Goal: Task Accomplishment & Management: Use online tool/utility

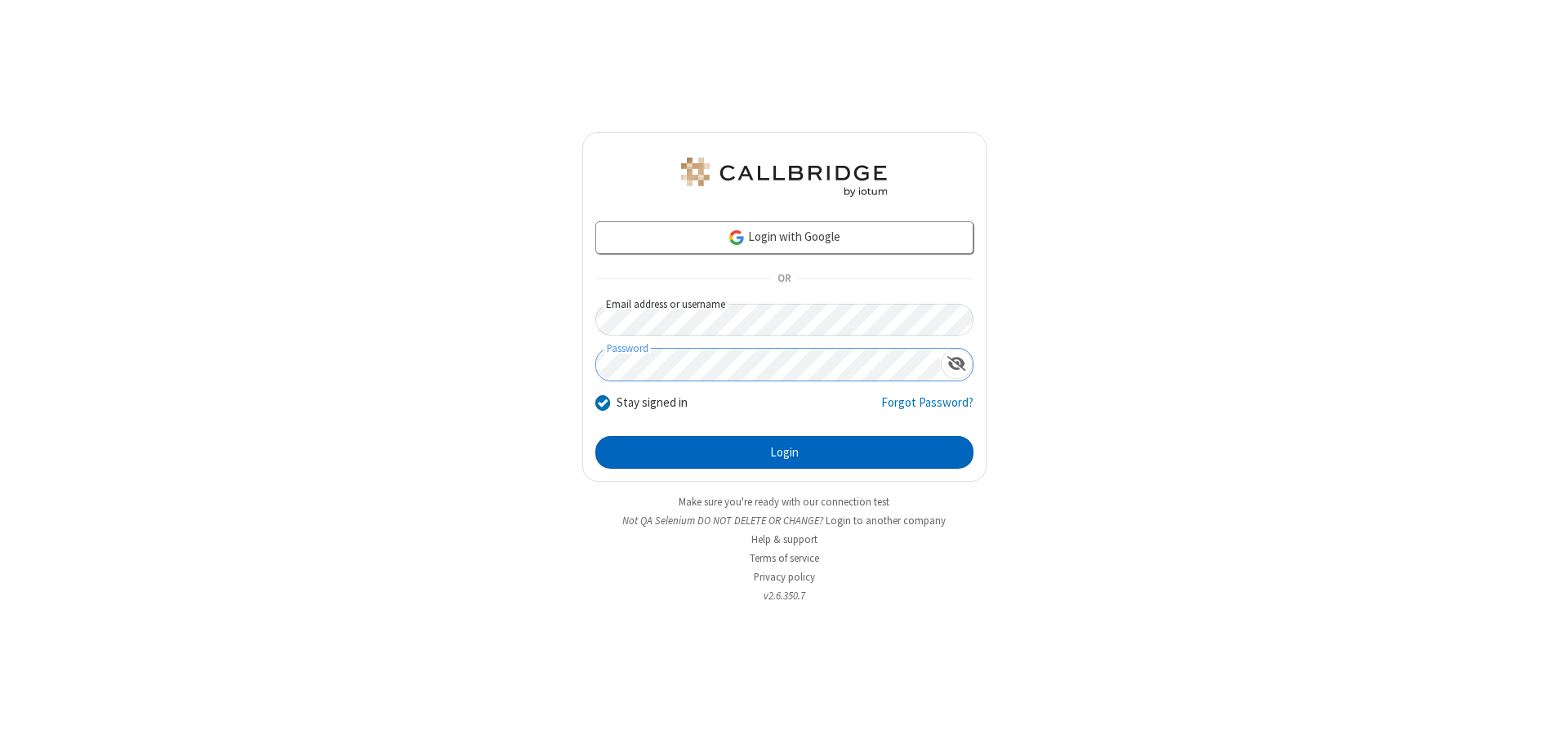
click at [784, 452] on button "Login" at bounding box center [784, 452] width 378 height 33
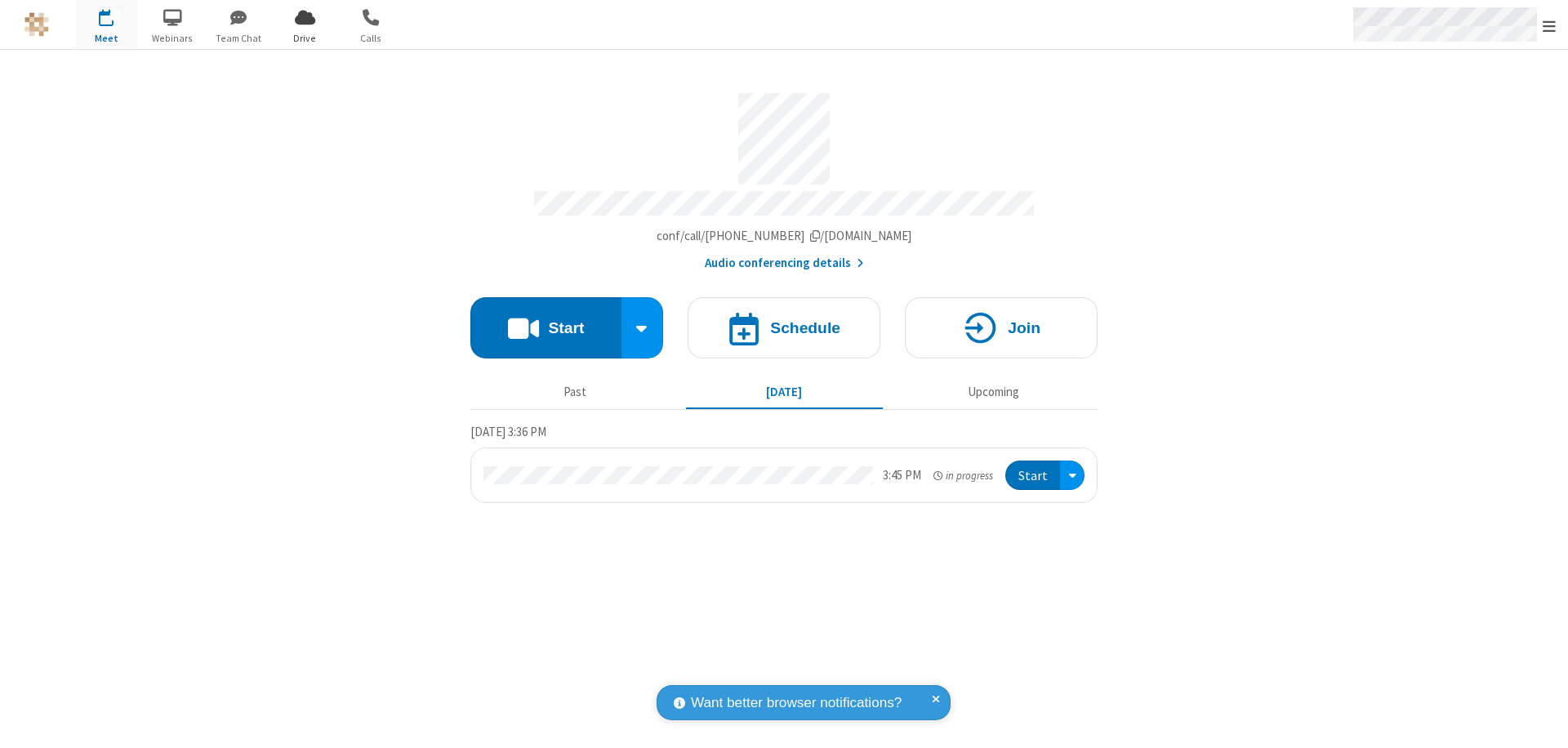
click at [1549, 25] on span "Open menu" at bounding box center [1548, 26] width 13 height 16
click at [305, 38] on span "Drive" at bounding box center [305, 38] width 62 height 15
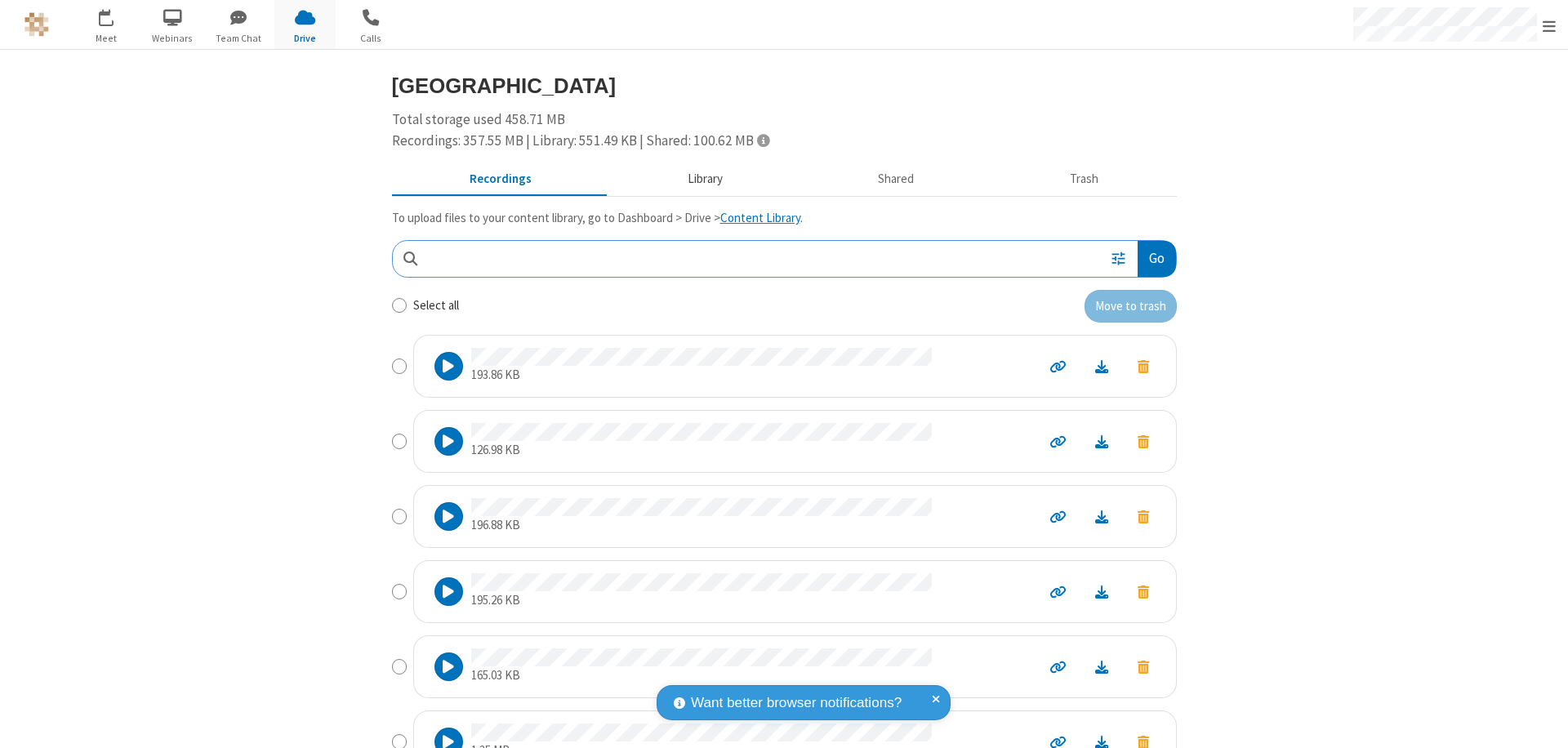
click at [697, 179] on button "Library" at bounding box center [705, 179] width 191 height 31
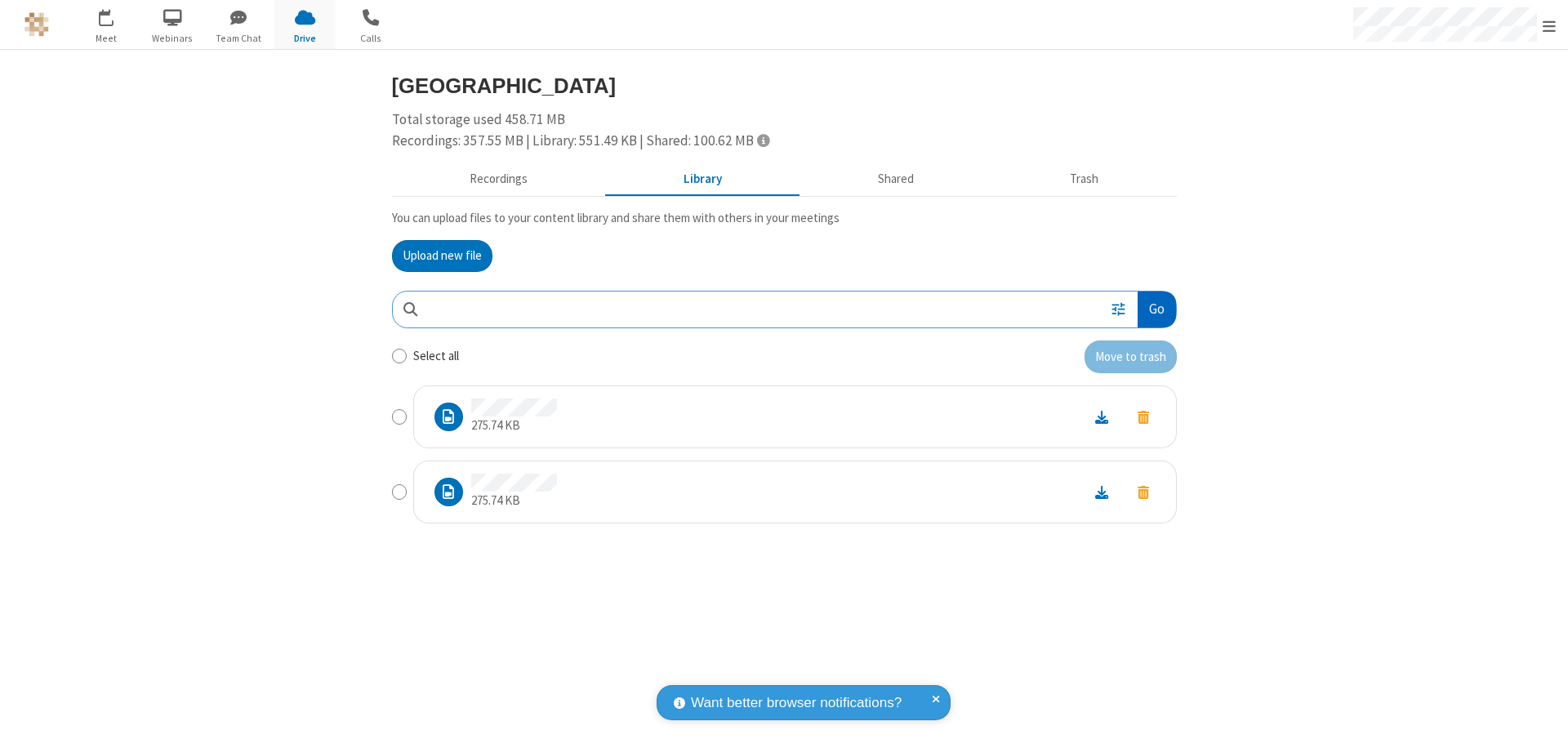
click at [1156, 309] on button "Go" at bounding box center [1157, 309] width 38 height 37
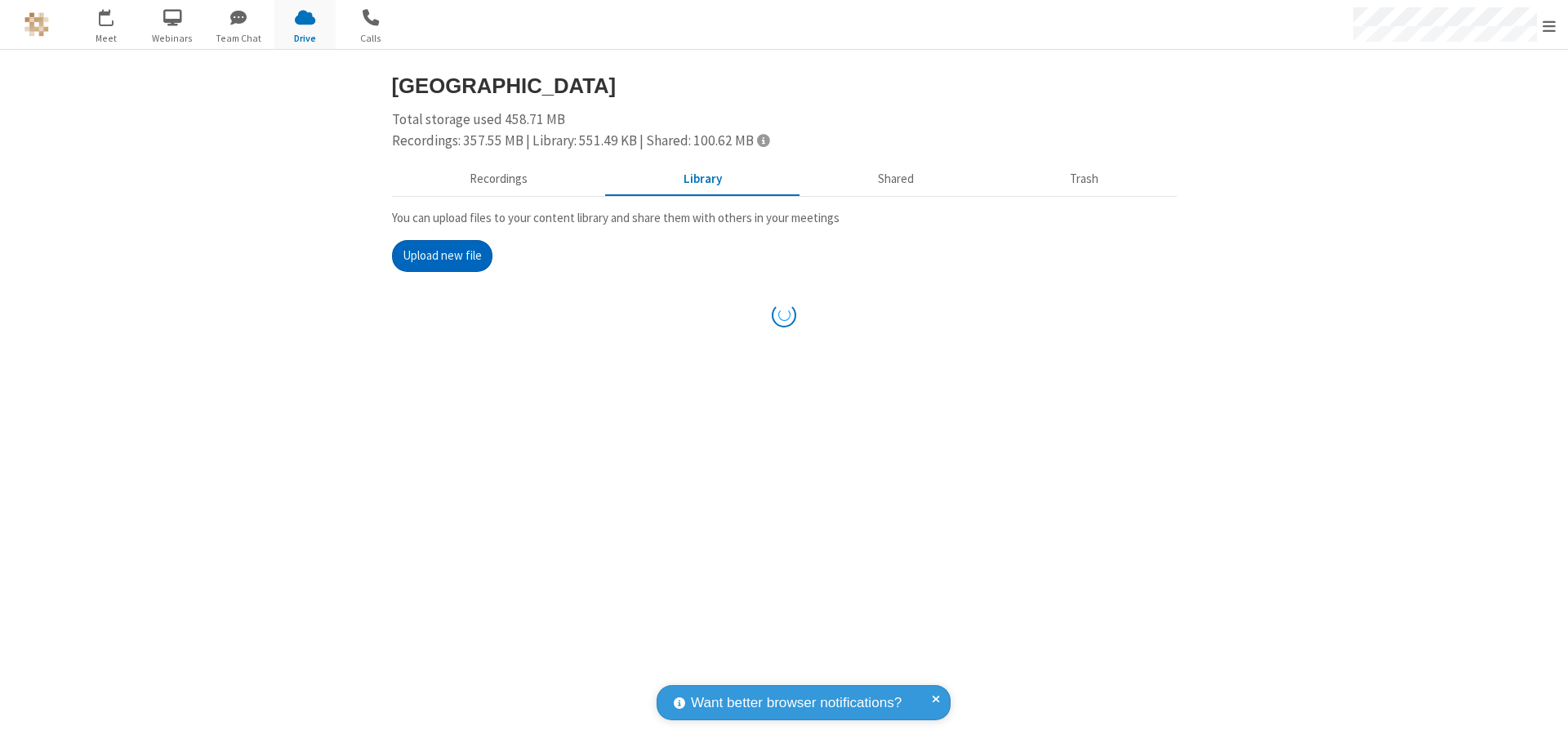
click at [442, 255] on button "Upload new file" at bounding box center [441, 256] width 100 height 33
